Goal: Find specific page/section

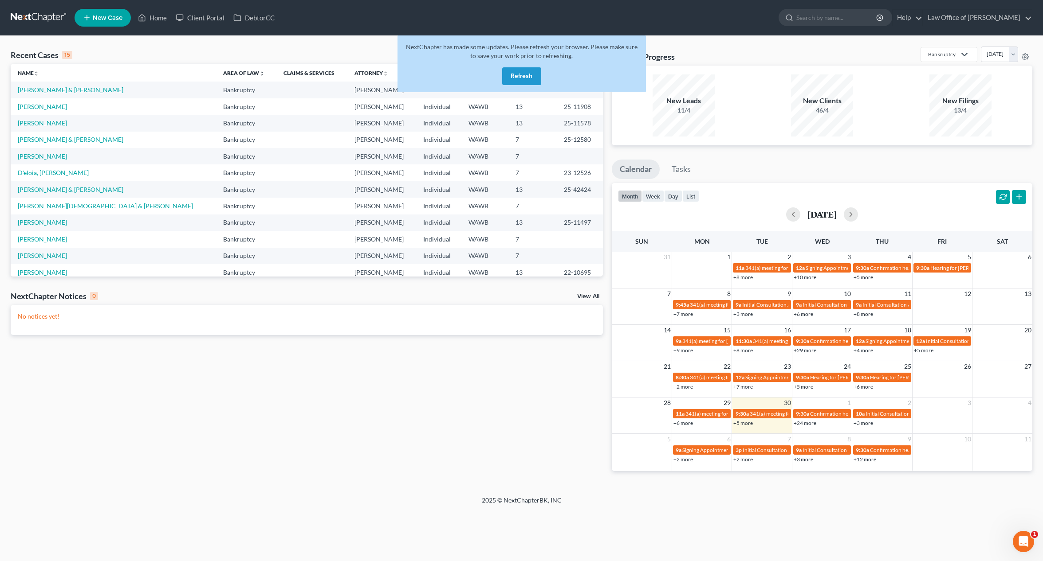
click at [519, 78] on button "Refresh" at bounding box center [521, 76] width 39 height 18
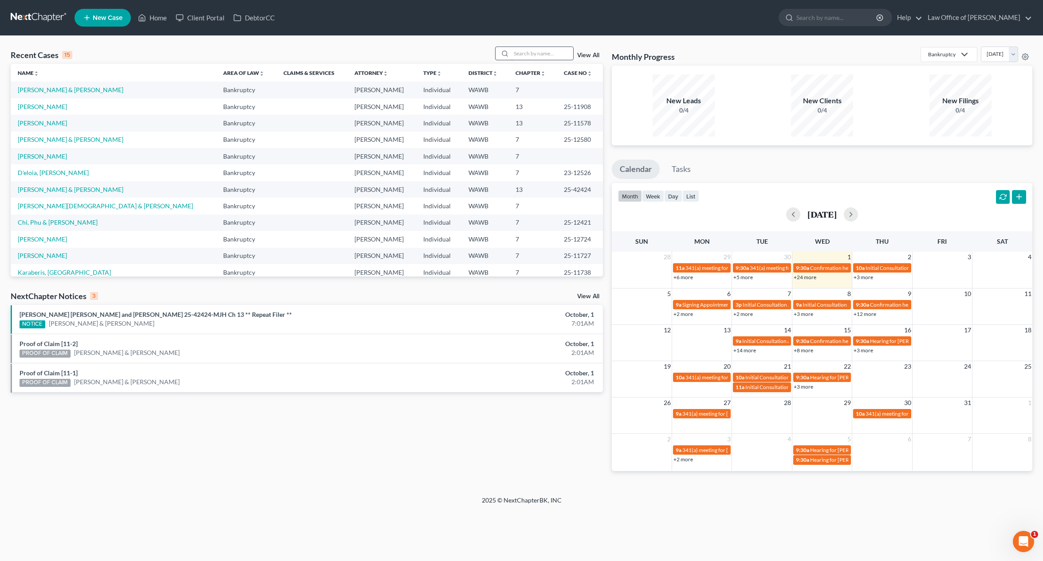
click at [522, 59] on input "search" at bounding box center [542, 53] width 62 height 13
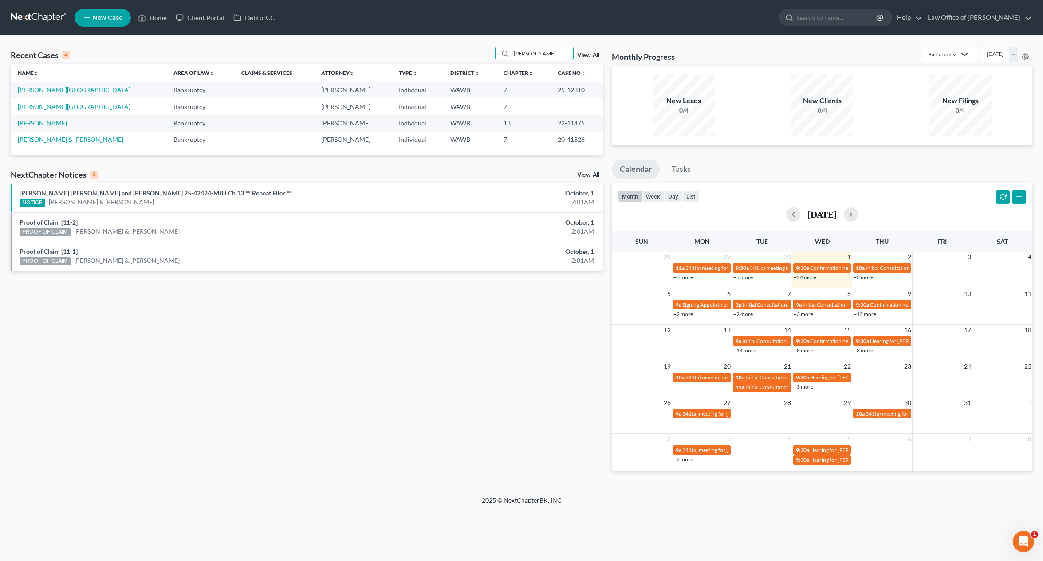
type input "[PERSON_NAME]"
click at [40, 90] on link "[PERSON_NAME][GEOGRAPHIC_DATA]" at bounding box center [74, 90] width 113 height 8
select select "3"
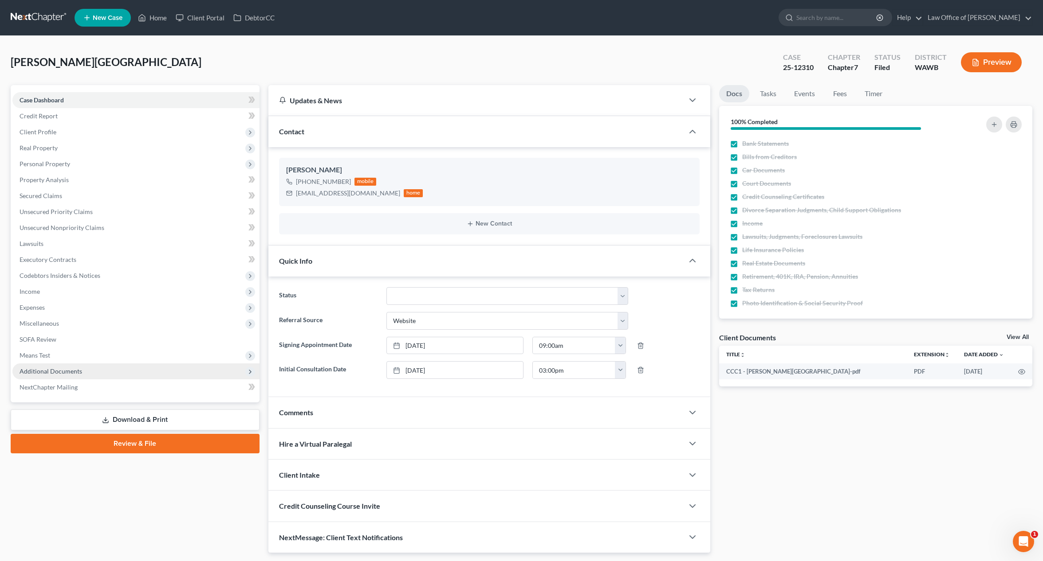
click at [69, 370] on span "Additional Documents" at bounding box center [51, 372] width 63 height 8
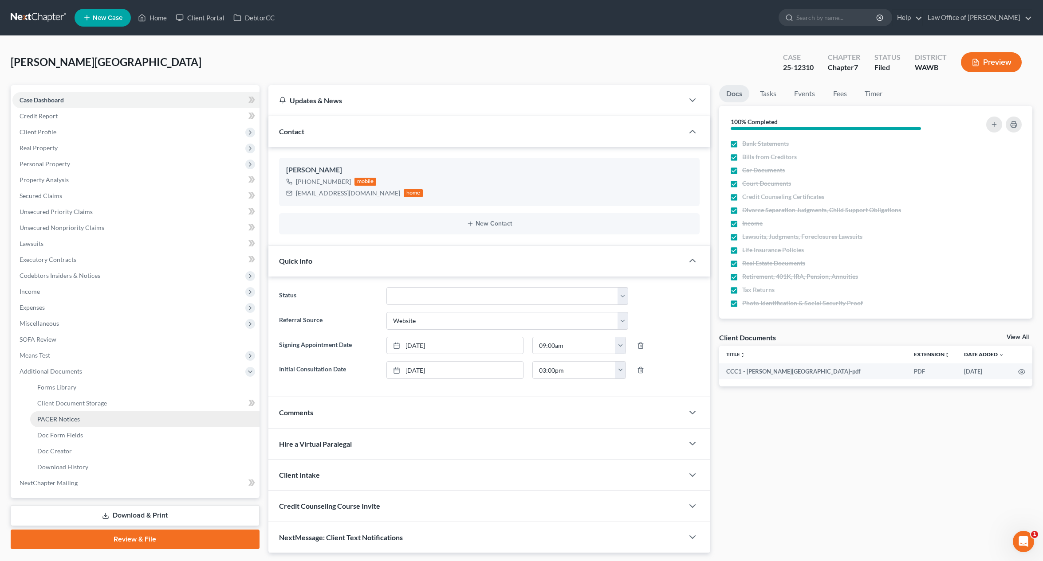
click at [70, 418] on span "PACER Notices" at bounding box center [58, 420] width 43 height 8
